Goal: Task Accomplishment & Management: Manage account settings

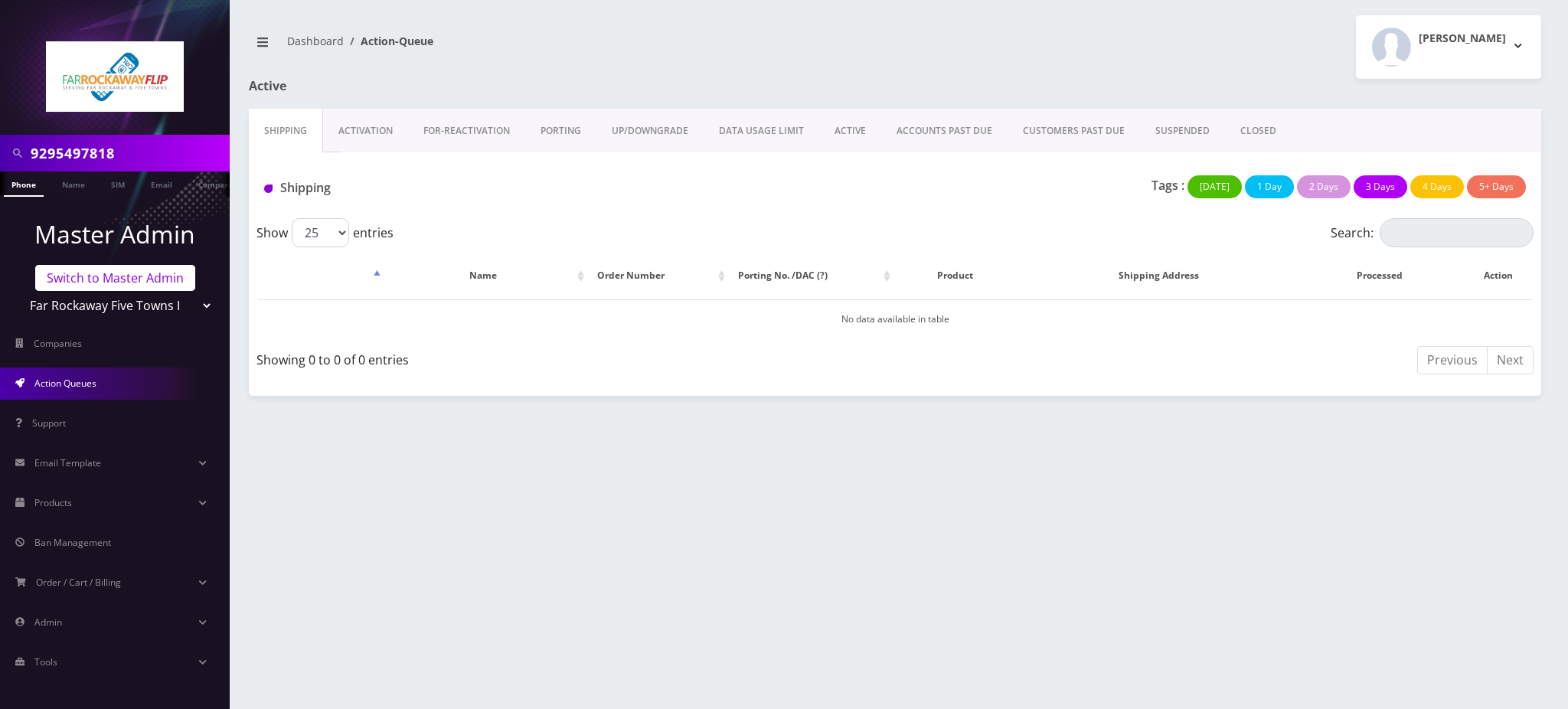
click at [119, 279] on link "Switch to Master Admin" at bounding box center [115, 278] width 160 height 26
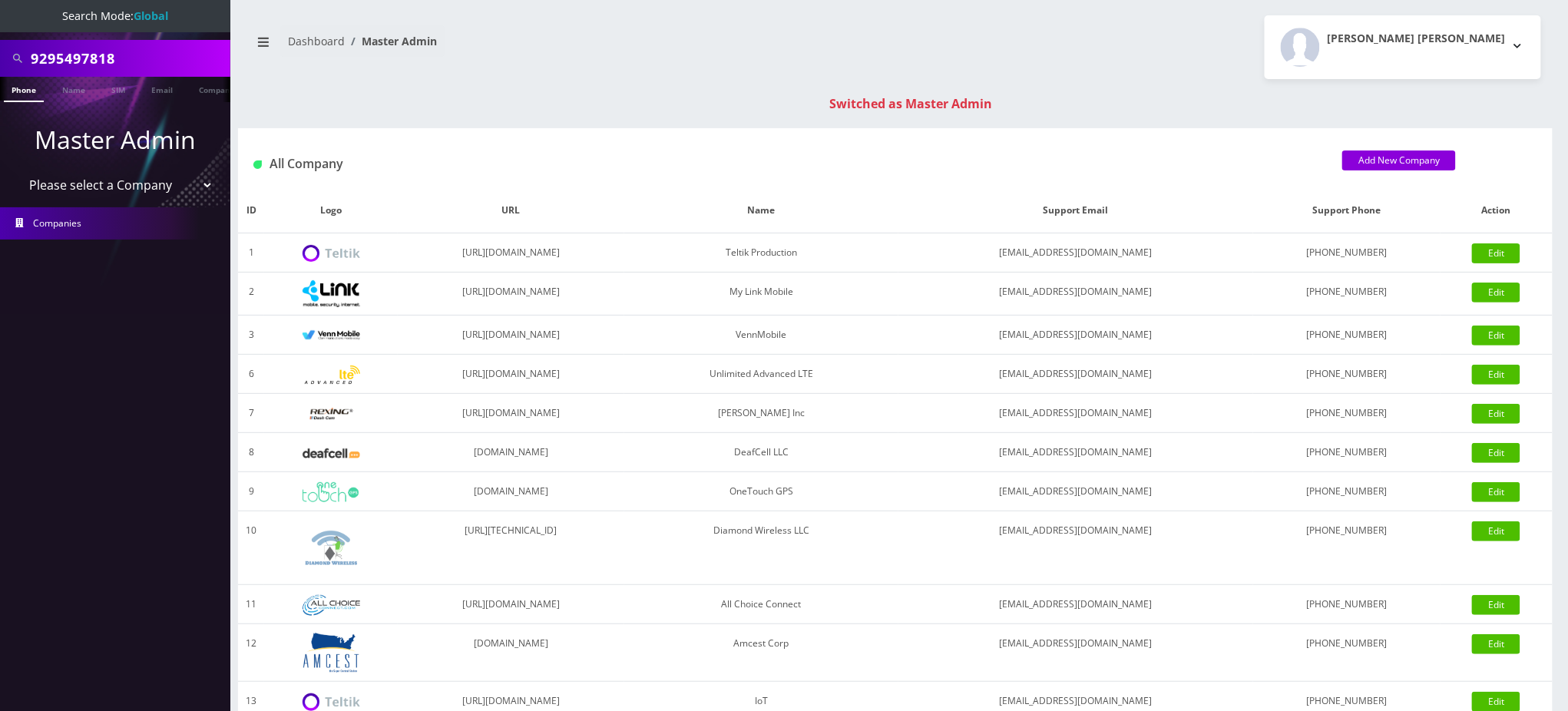
drag, startPoint x: 142, startPoint y: 47, endPoint x: 0, endPoint y: 57, distance: 142.4
click at [0, 57] on div "9295497818" at bounding box center [115, 58] width 230 height 37
paste input "8901260275769029236"
type input "8901260275769029236"
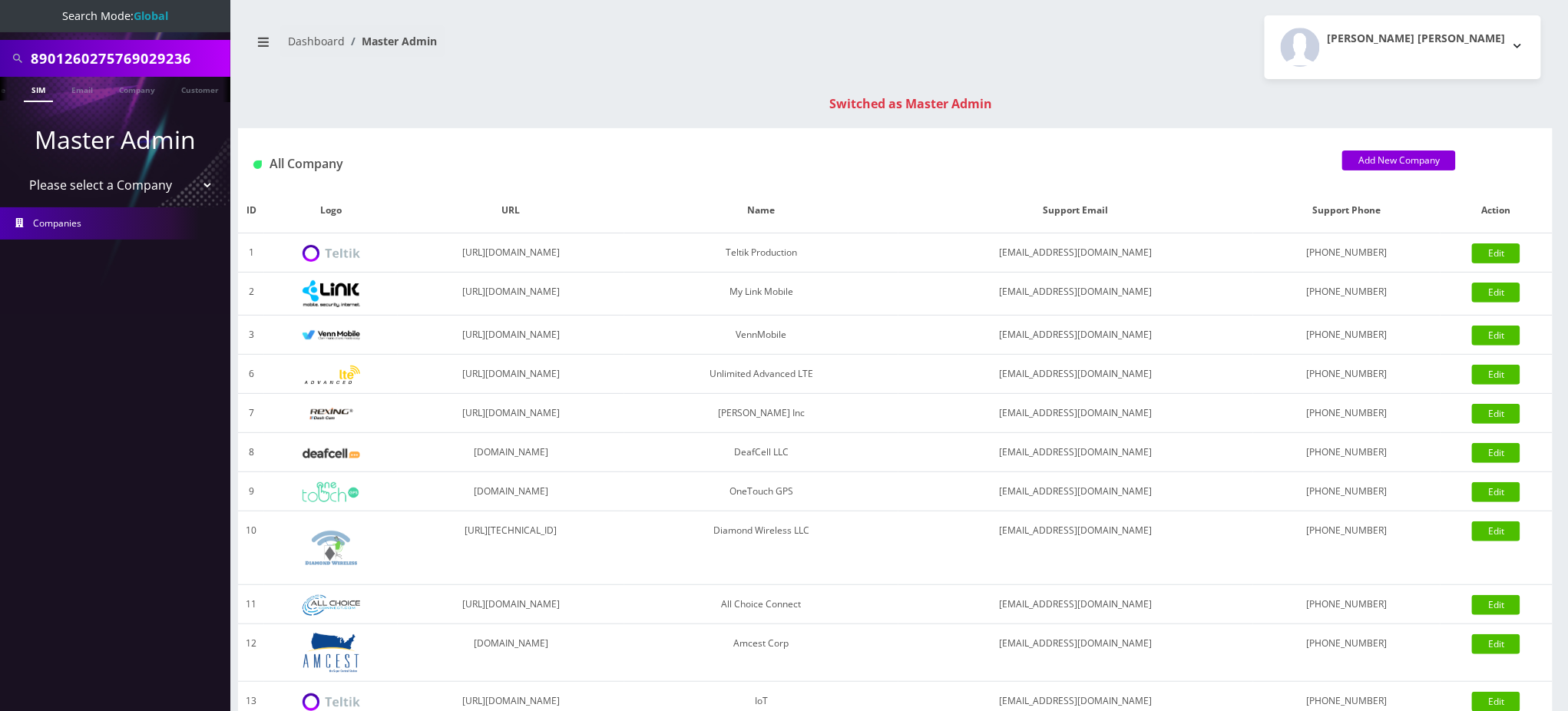
click at [34, 86] on link "SIM" at bounding box center [38, 90] width 29 height 26
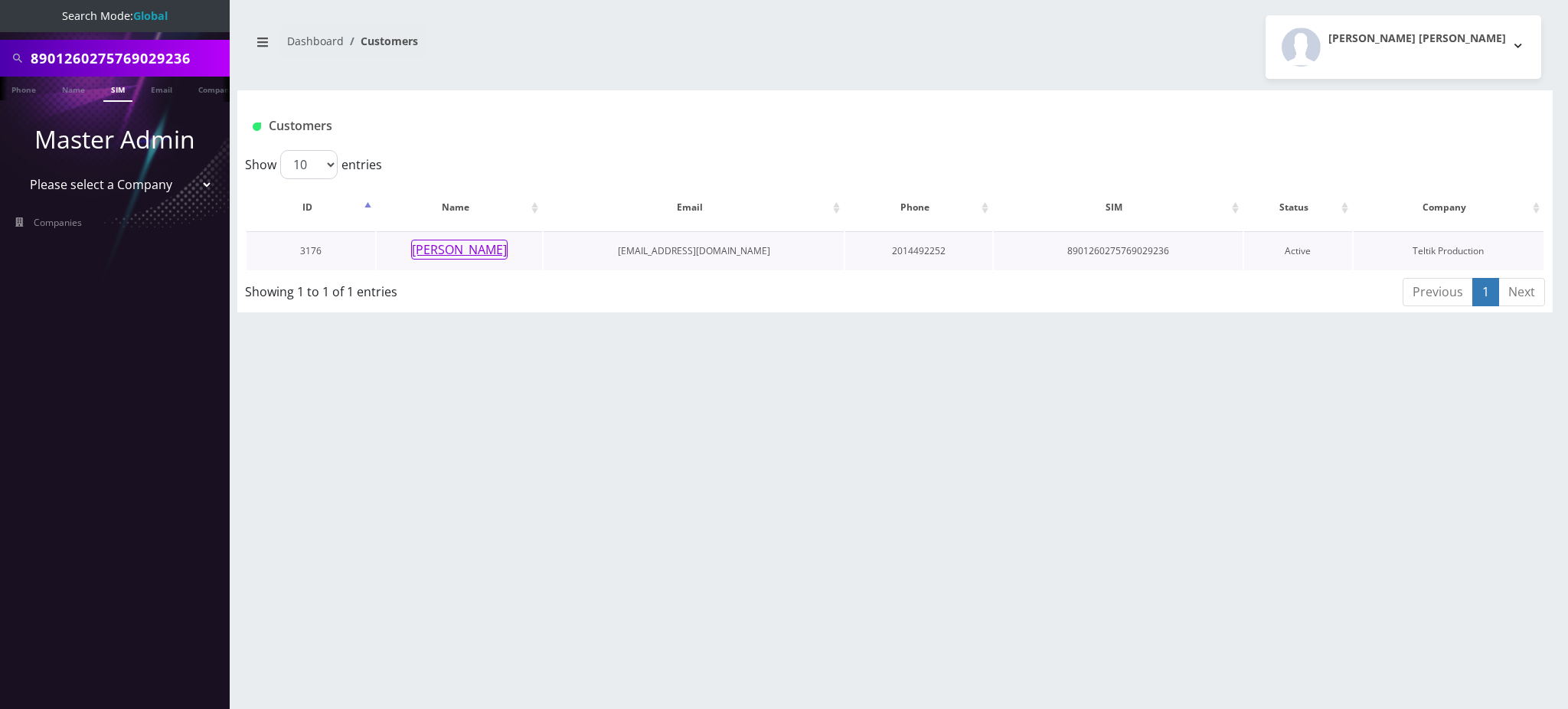
click at [454, 246] on button "[PERSON_NAME]" at bounding box center [458, 249] width 96 height 20
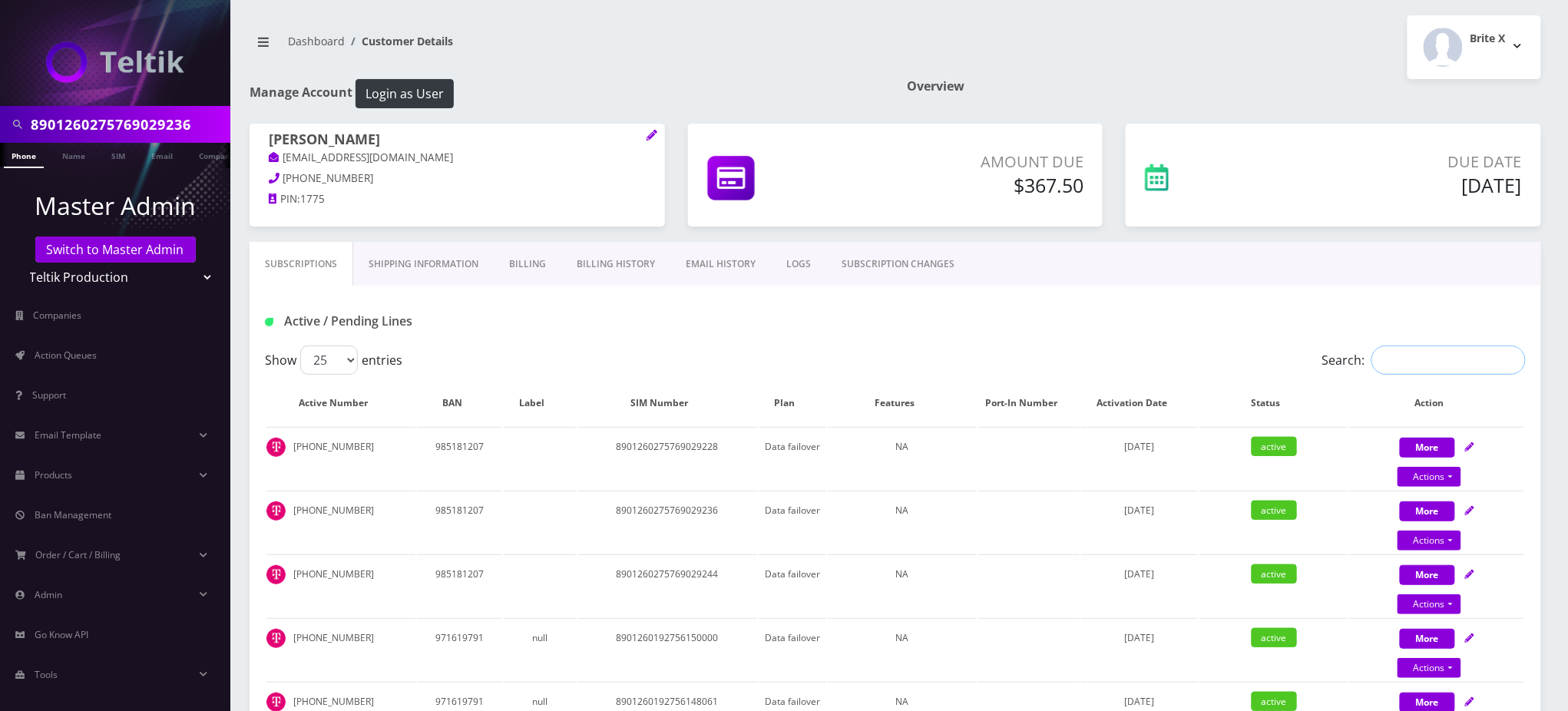
click at [1411, 360] on input "Search:" at bounding box center [1448, 360] width 155 height 29
paste input "8901260275769029236"
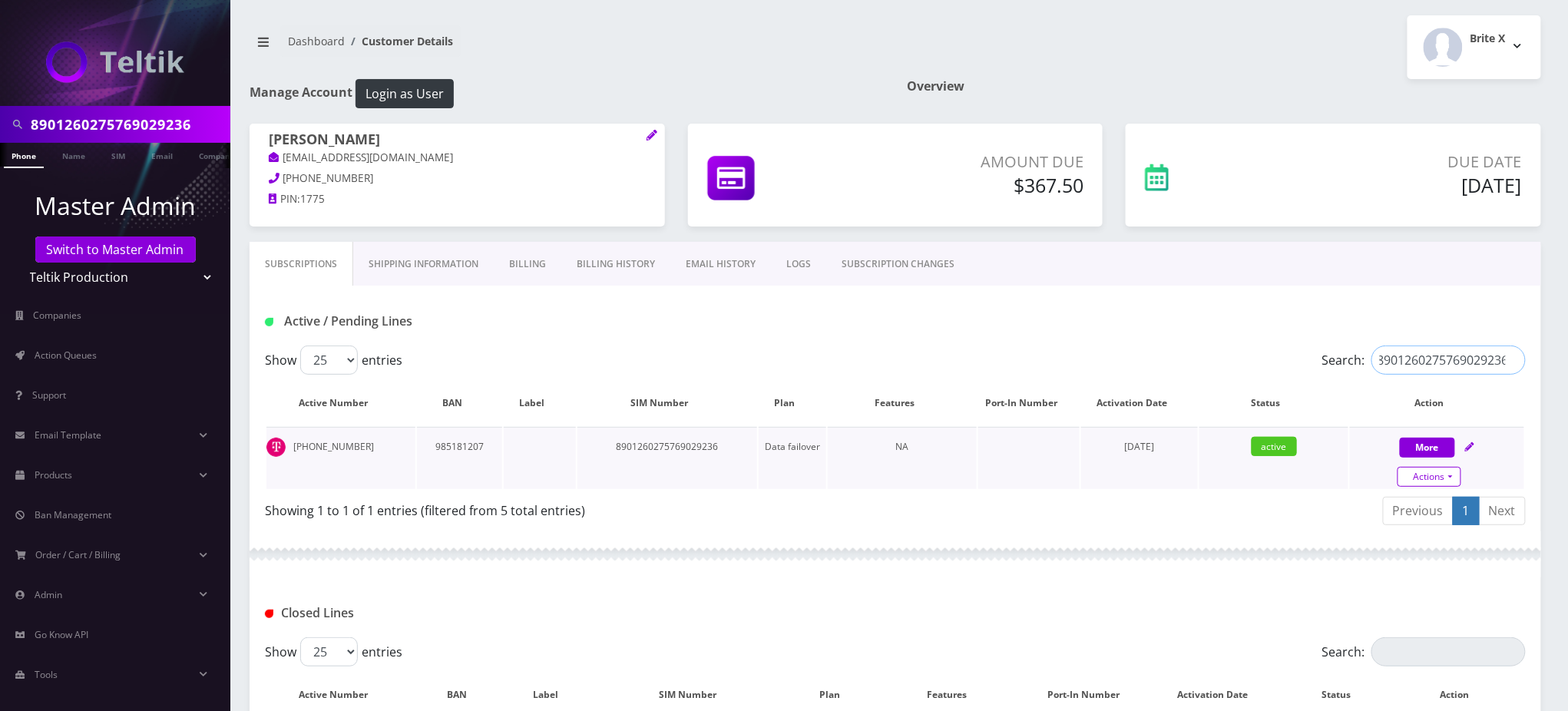
type input "8901260275769029236"
click at [1441, 472] on link "Actions" at bounding box center [1429, 476] width 64 height 20
select select "102"
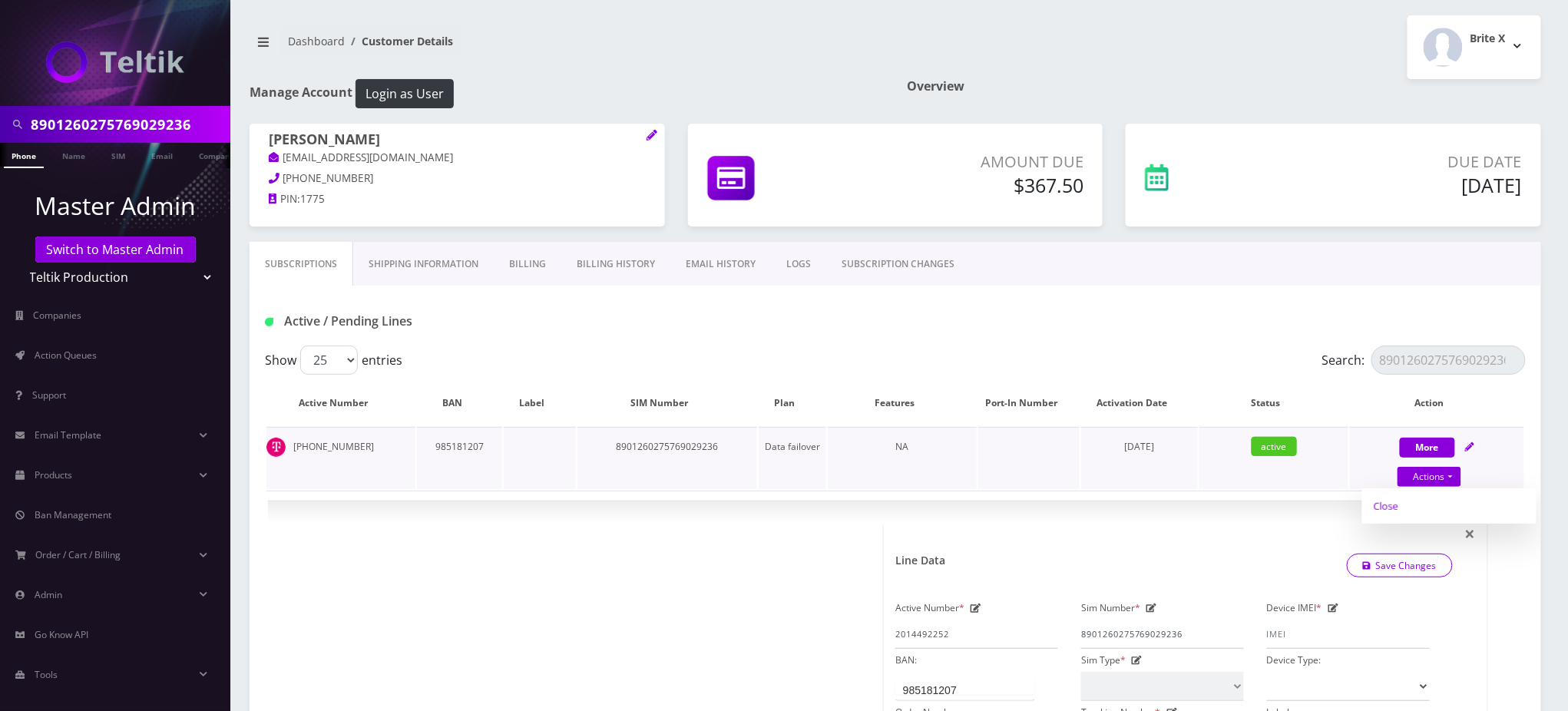
click at [1394, 507] on link "Close" at bounding box center [1449, 505] width 174 height 23
type input "[DATE]"
select select "102"
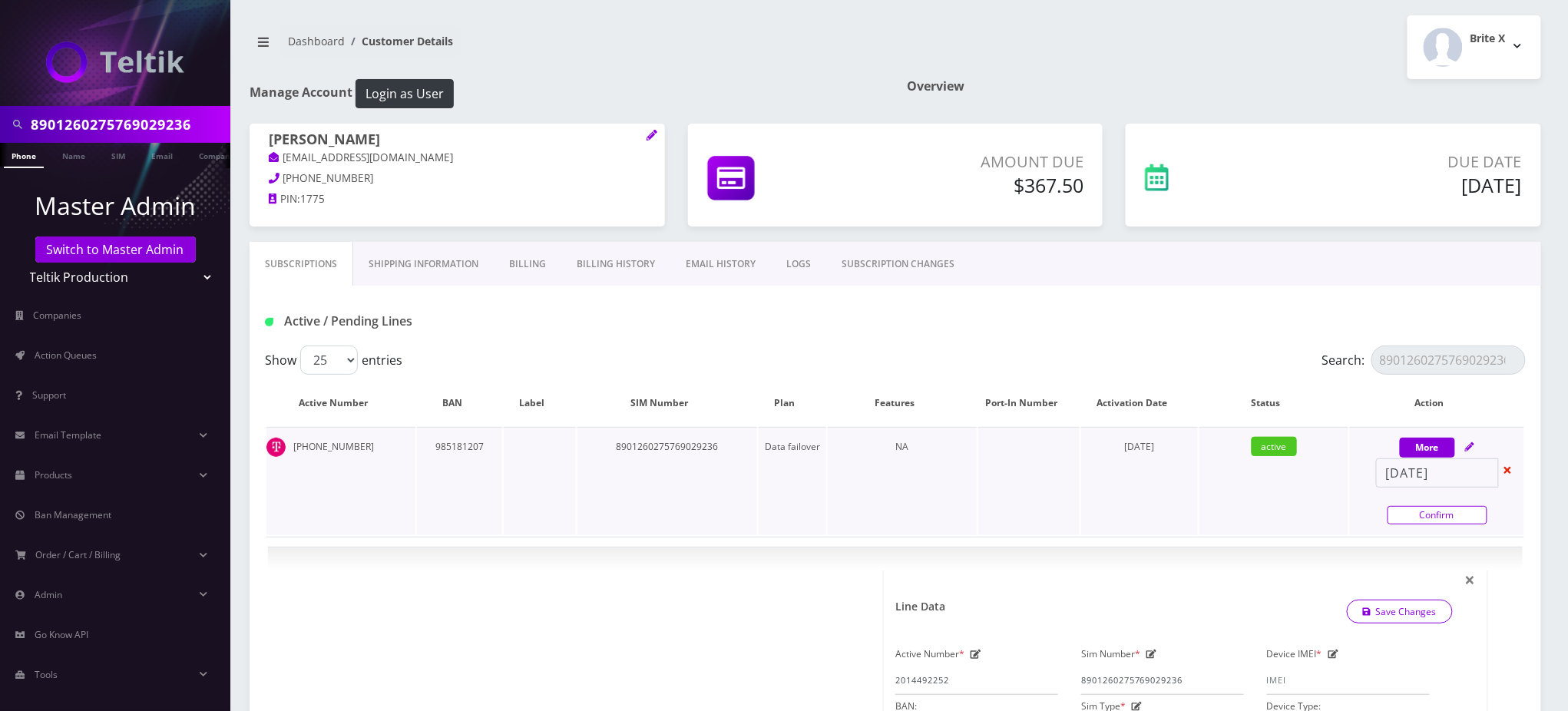
click at [1418, 514] on link "Confirm" at bounding box center [1437, 515] width 100 height 19
select select "102"
